Goal: Information Seeking & Learning: Learn about a topic

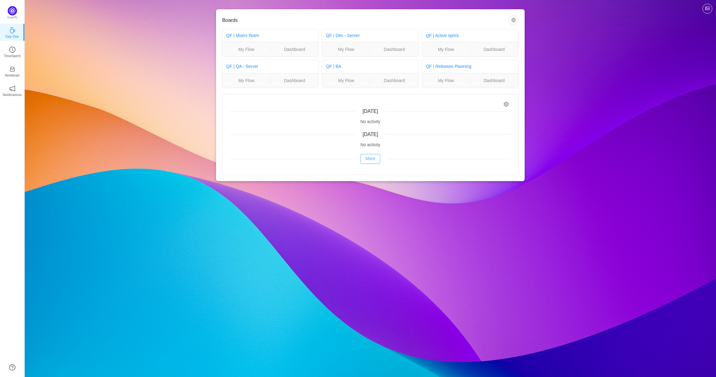
click at [373, 159] on button "More" at bounding box center [371, 159] width 20 height 10
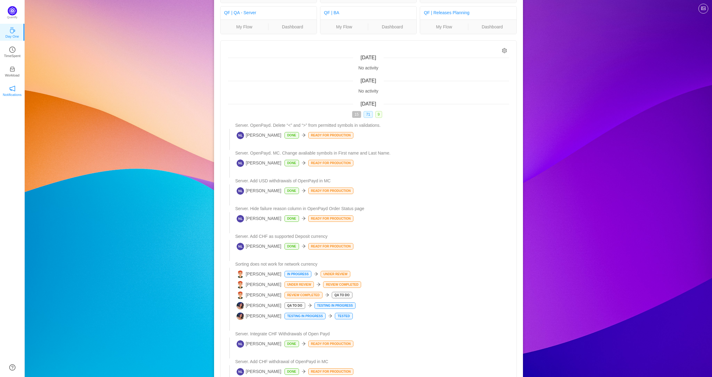
scroll to position [31, 0]
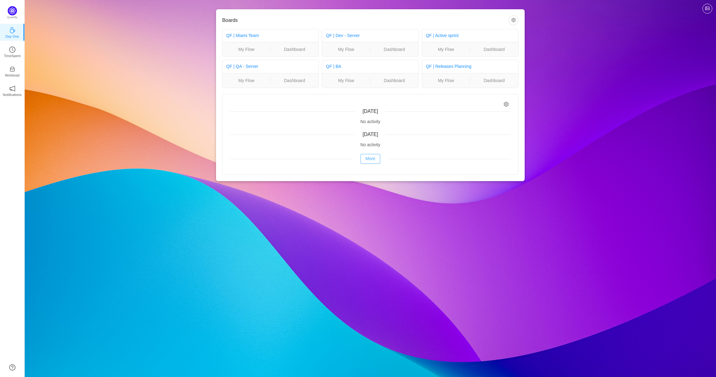
click at [372, 157] on button "More" at bounding box center [371, 159] width 20 height 10
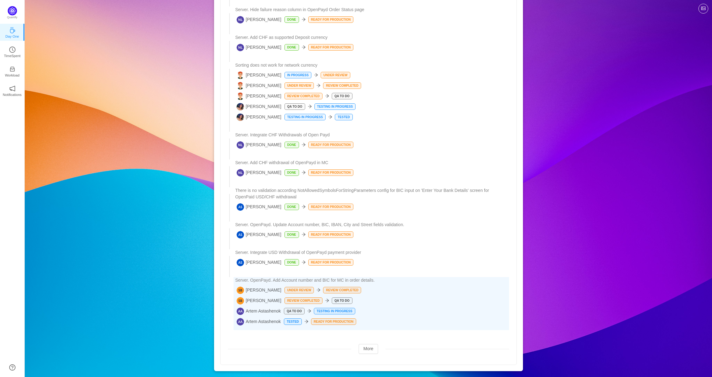
scroll to position [256, 0]
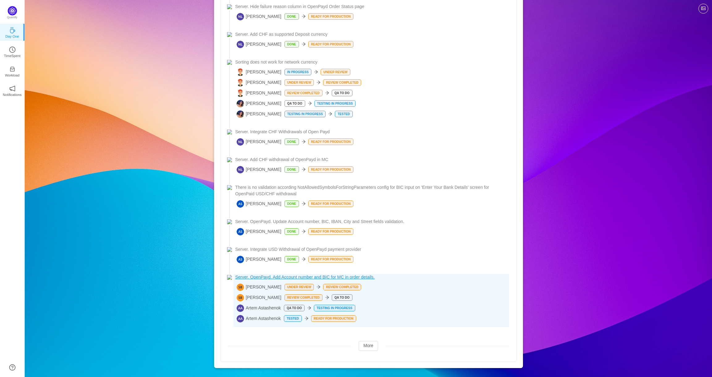
click at [272, 278] on span "Server. OpenPayd. Add Account number and BIC for MC in order details." at bounding box center [304, 277] width 139 height 6
